Goal: Task Accomplishment & Management: Manage account settings

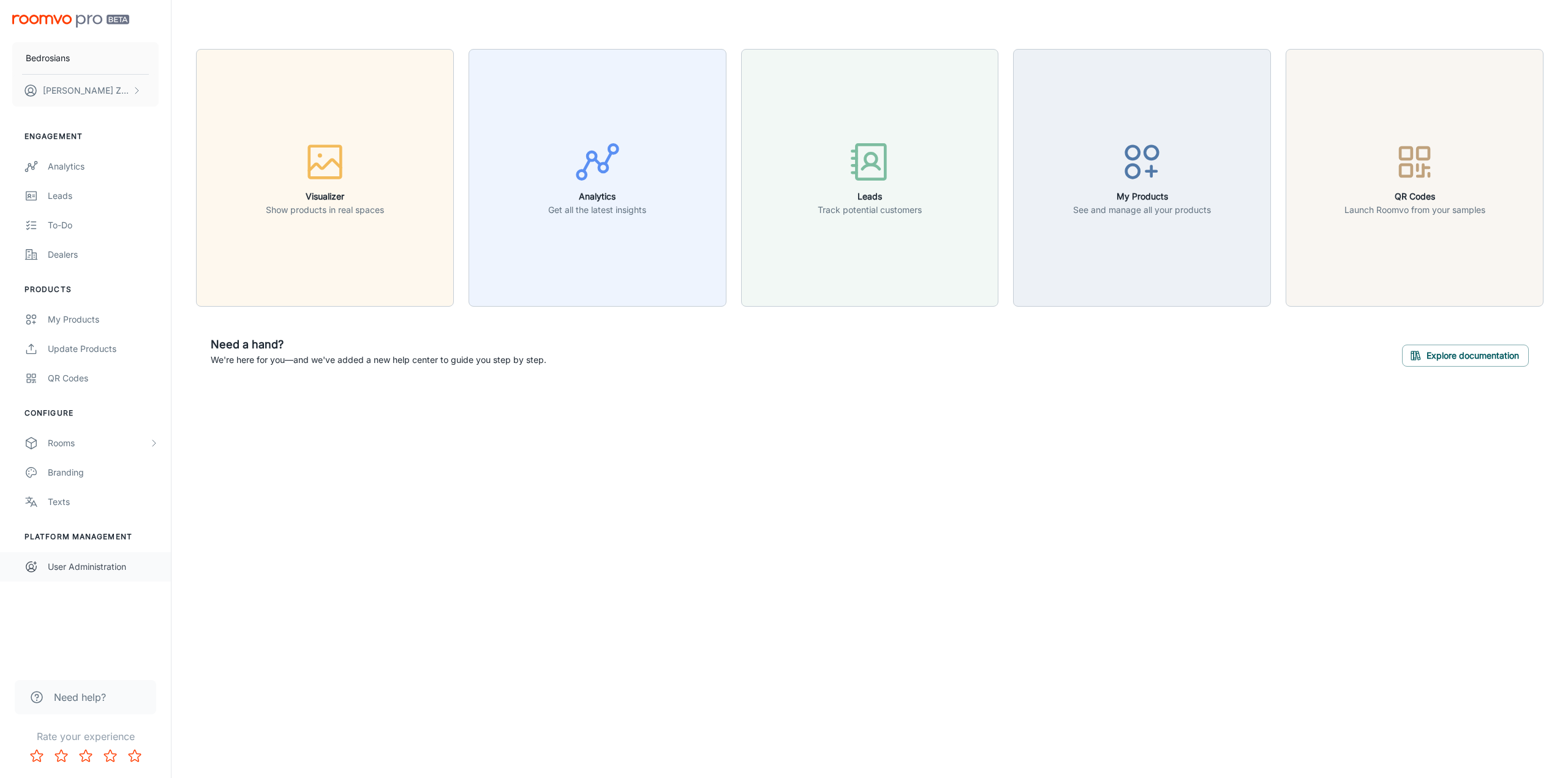
click at [64, 568] on div "User Administration" at bounding box center [103, 566] width 111 height 14
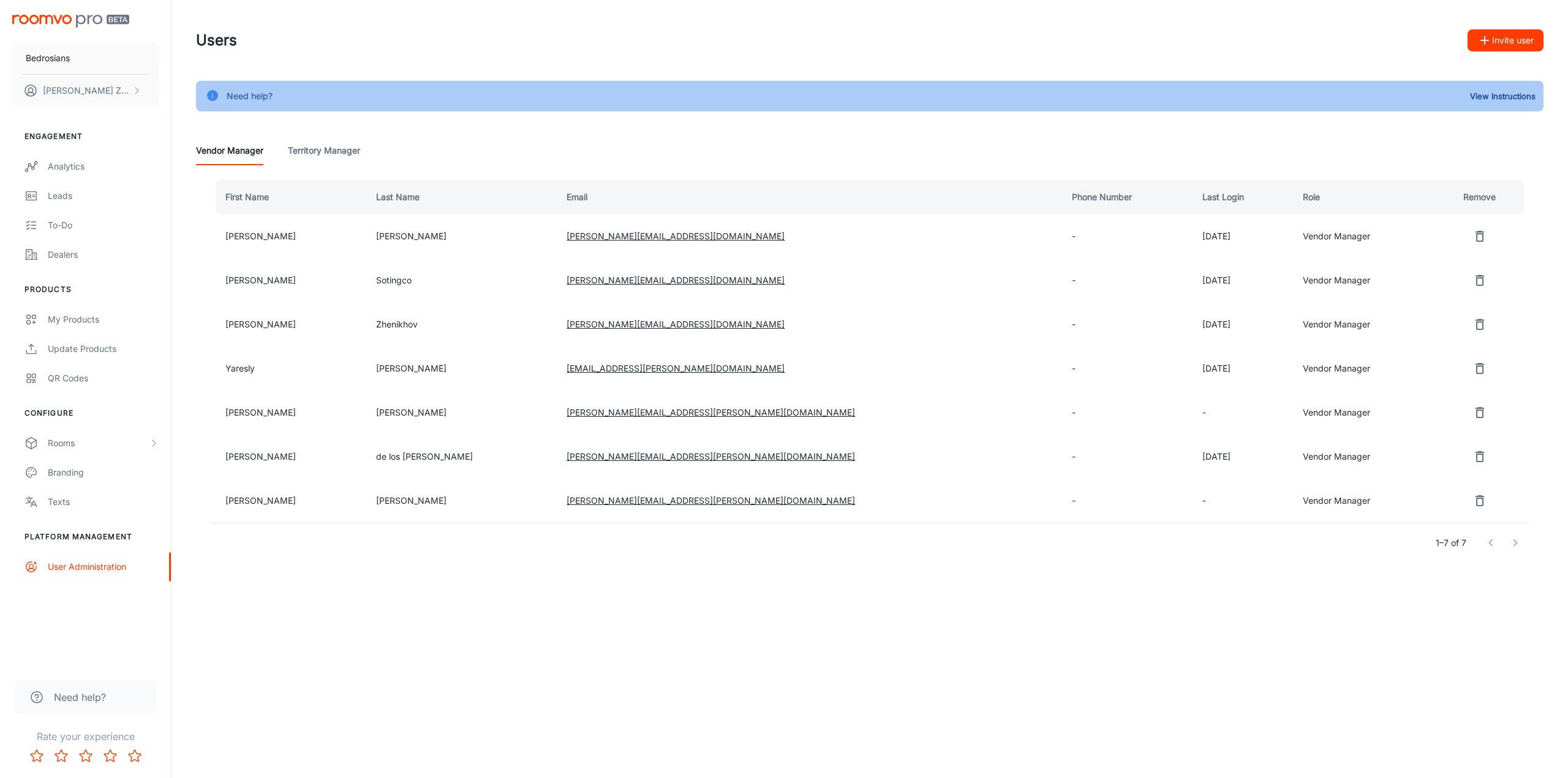
click at [1472, 368] on icon "remove user" at bounding box center [1479, 368] width 15 height 15
click at [1456, 370] on button "Yes" at bounding box center [1455, 368] width 39 height 22
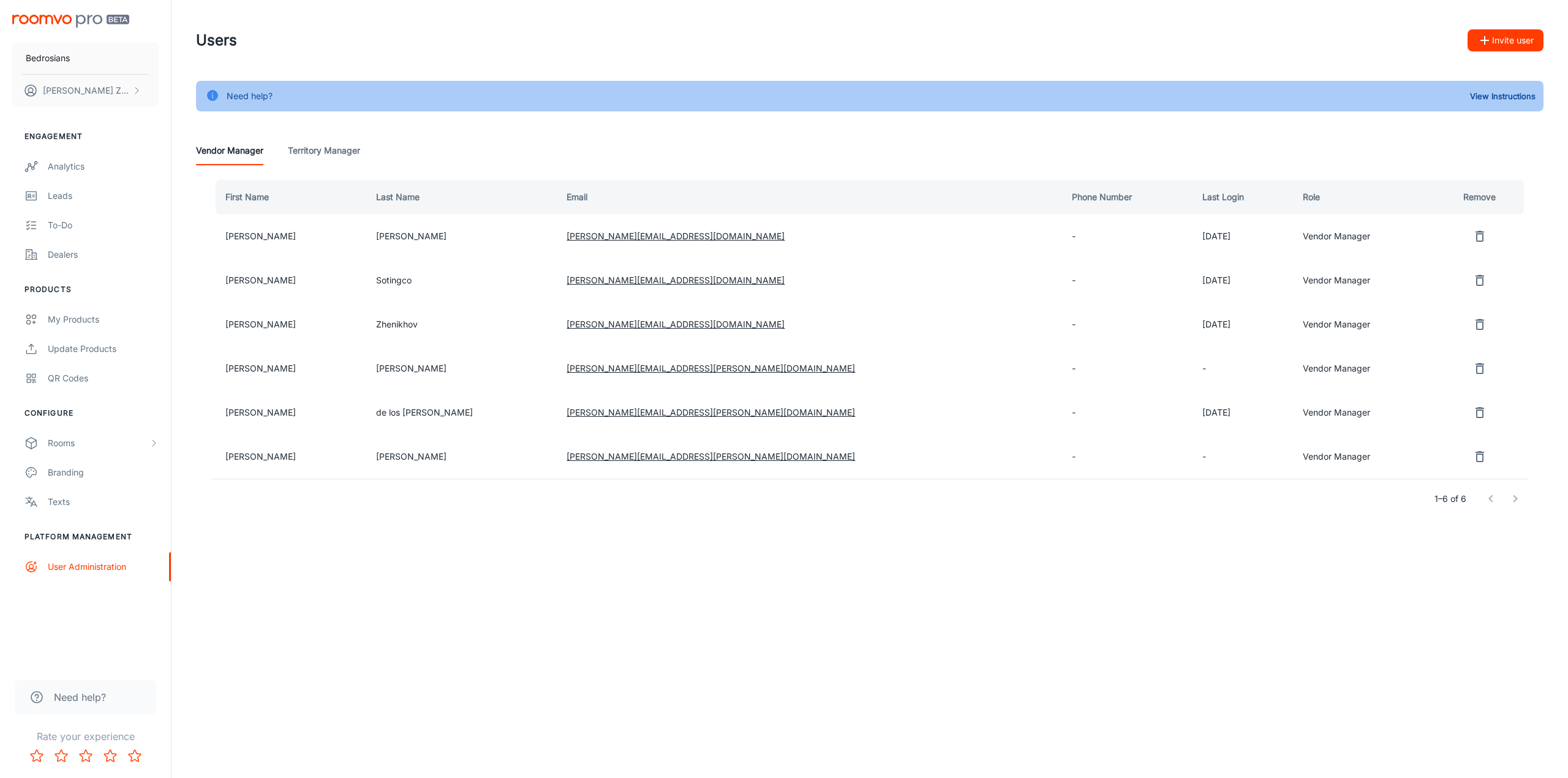
click at [1472, 409] on icon "remove user" at bounding box center [1479, 412] width 15 height 15
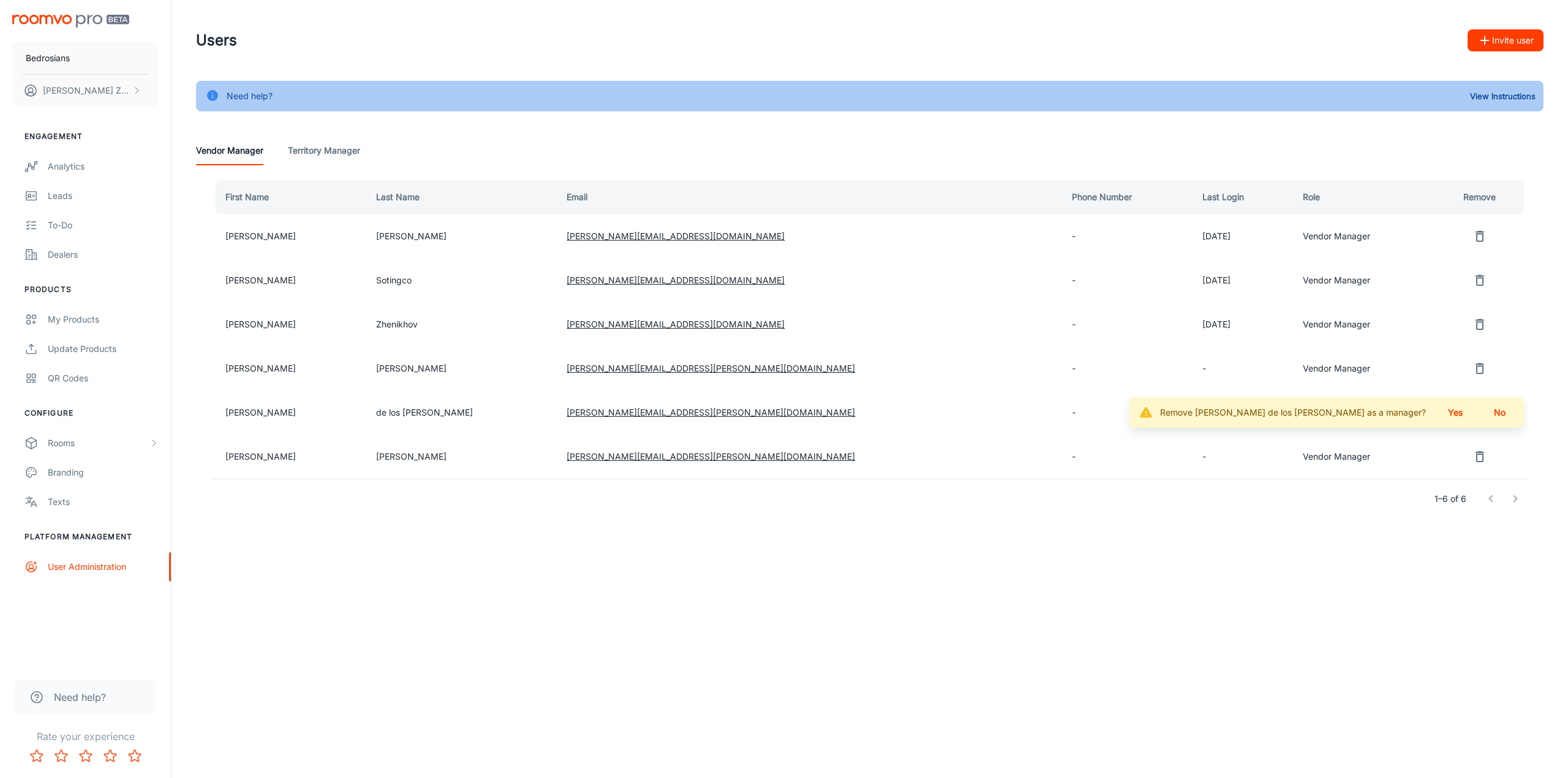
click at [1455, 415] on button "Yes" at bounding box center [1455, 413] width 39 height 22
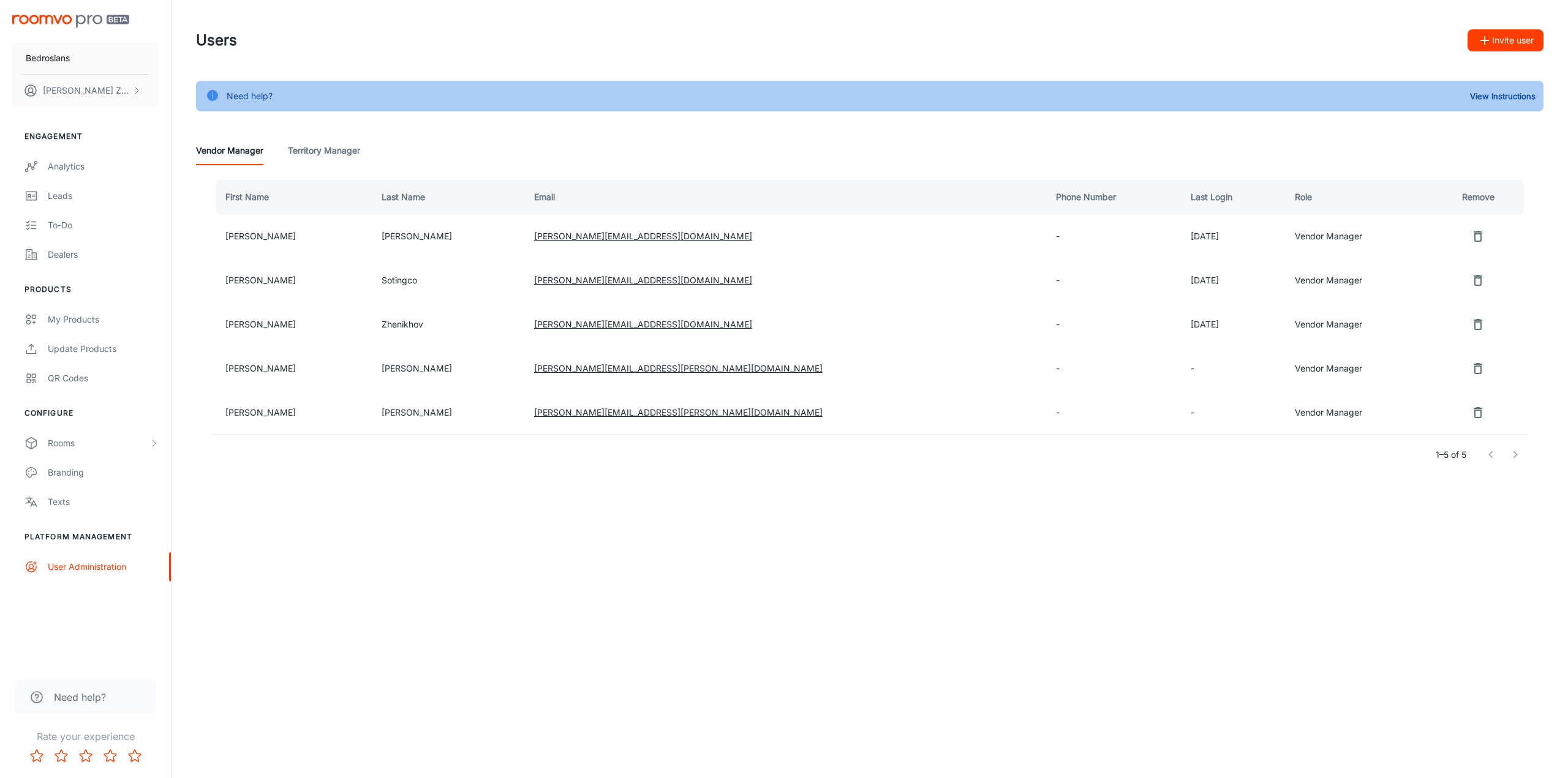
click at [299, 155] on Manager "Territory Manager" at bounding box center [324, 151] width 72 height 30
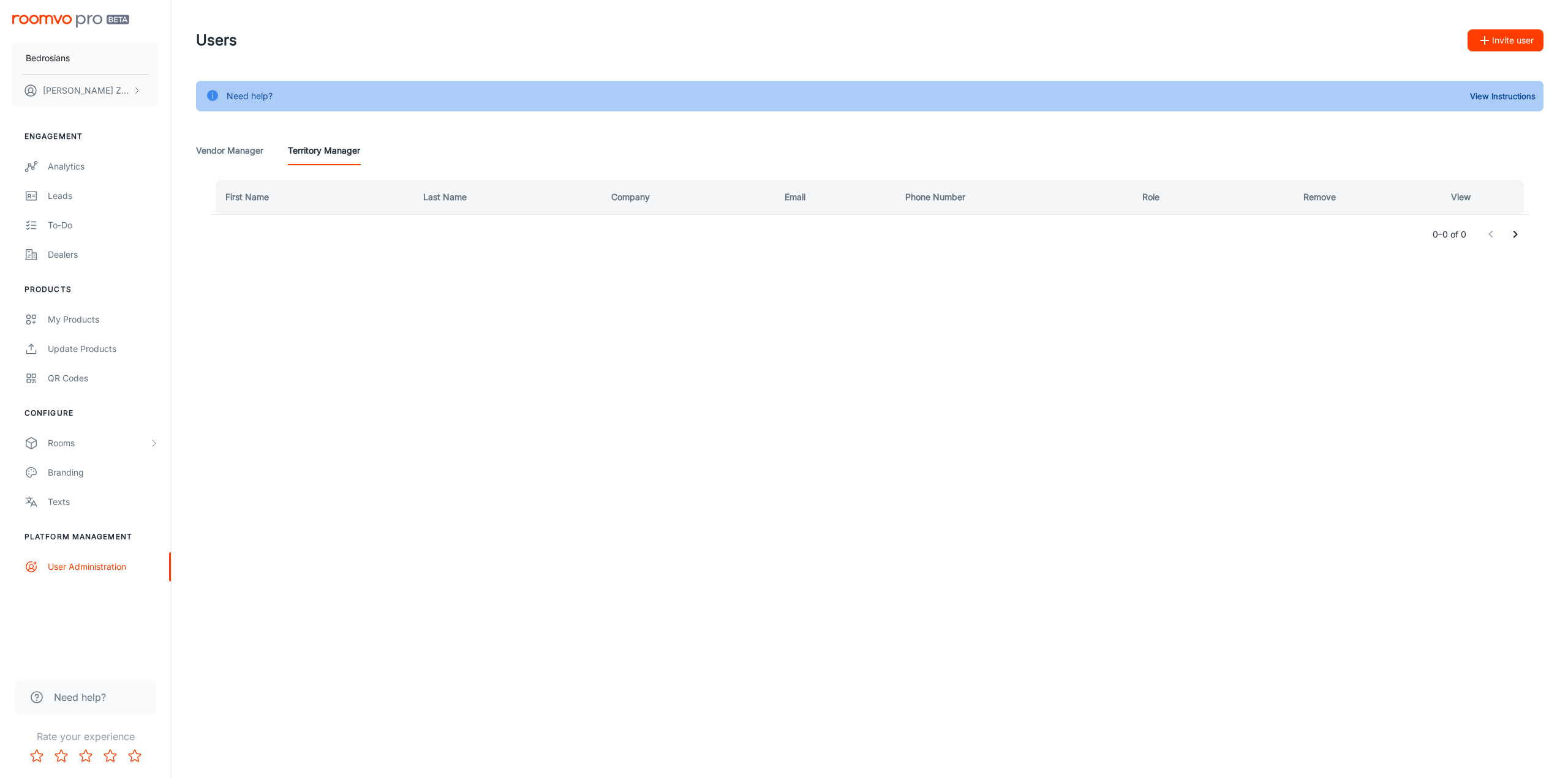
click at [232, 152] on Manager "Vendor Manager" at bounding box center [230, 151] width 67 height 30
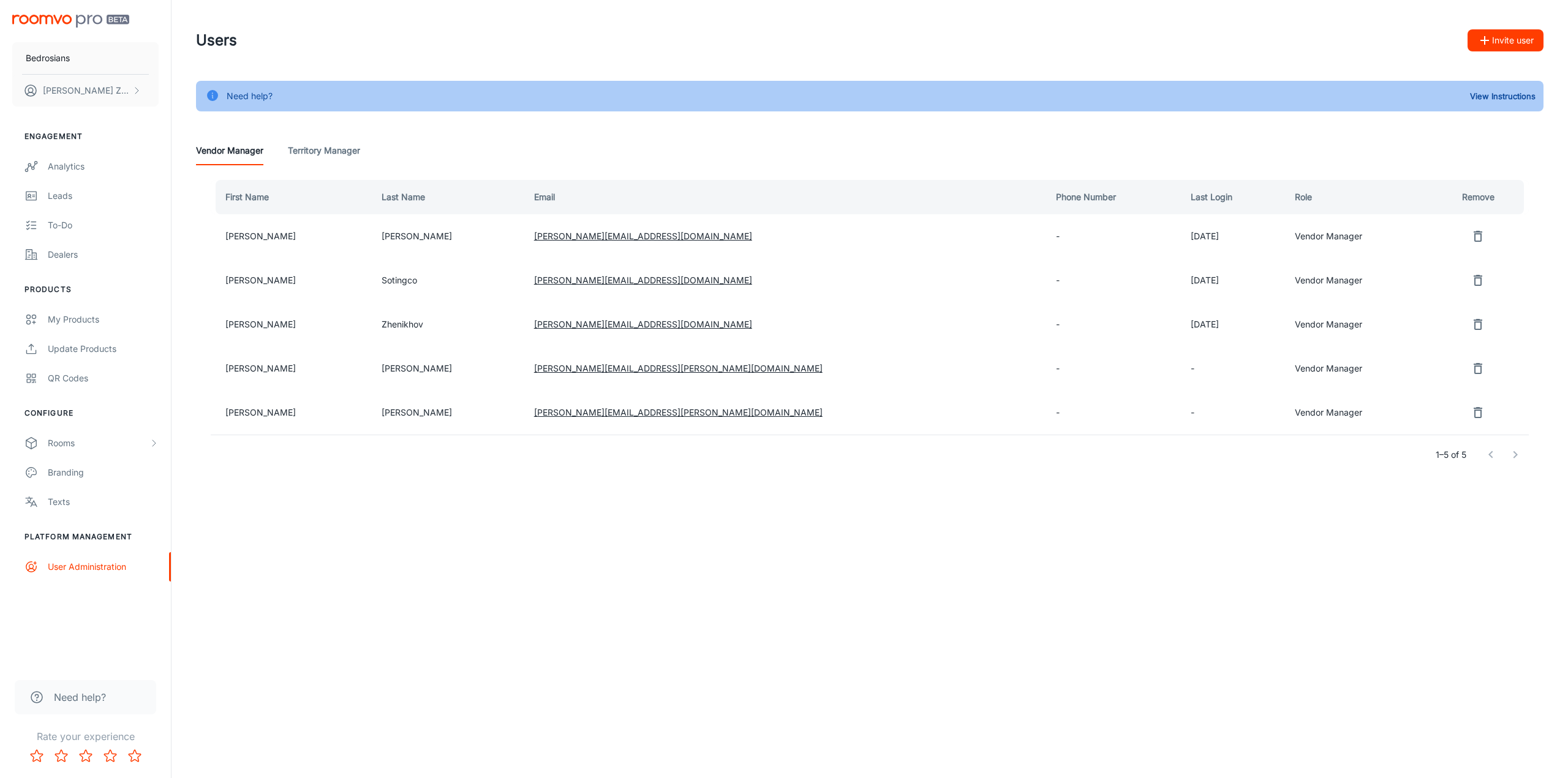
click at [1520, 35] on button "Invite user" at bounding box center [1505, 41] width 76 height 22
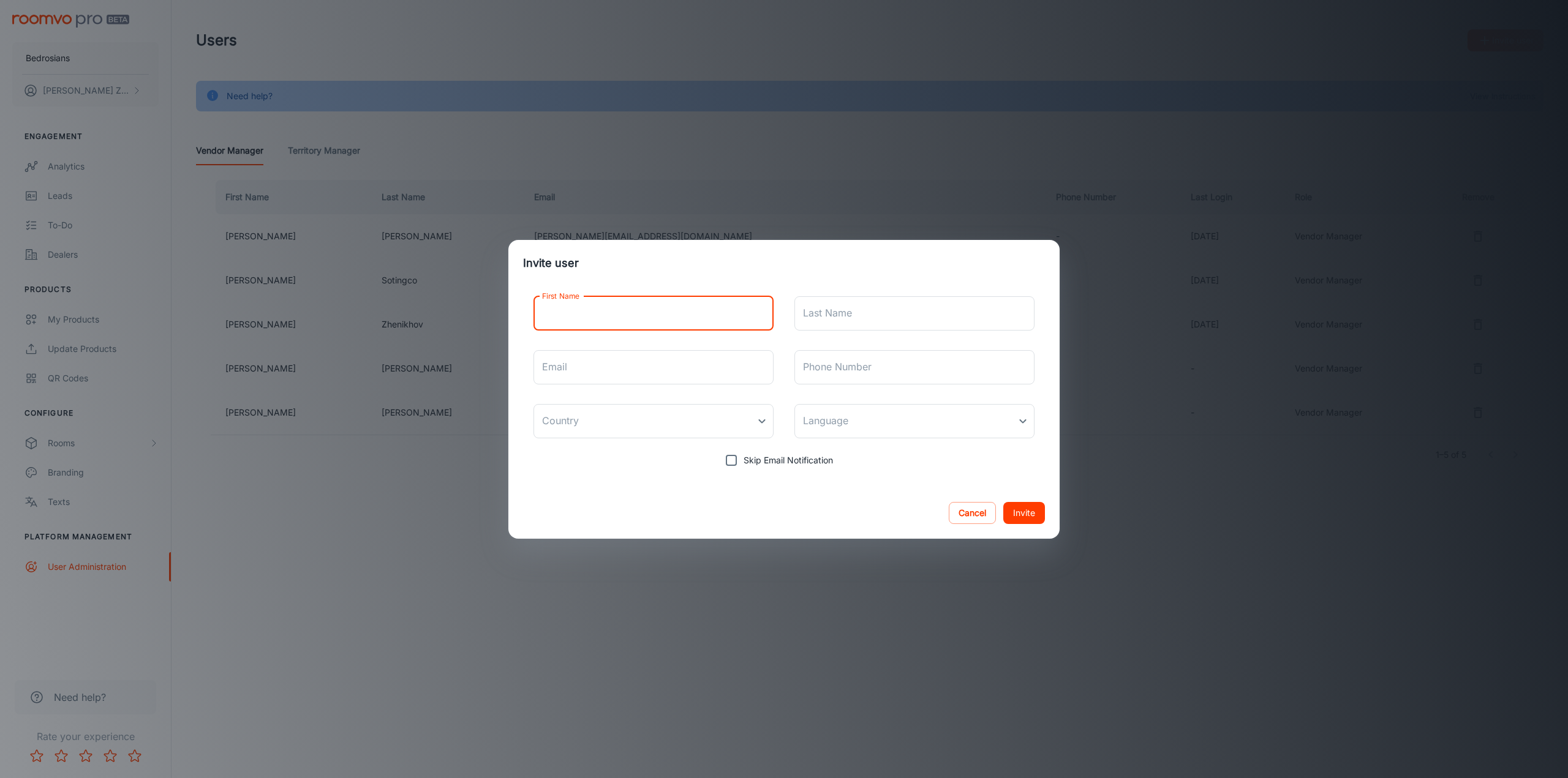
click at [645, 317] on input "First Name" at bounding box center [654, 313] width 240 height 34
